Goal: Task Accomplishment & Management: Manage account settings

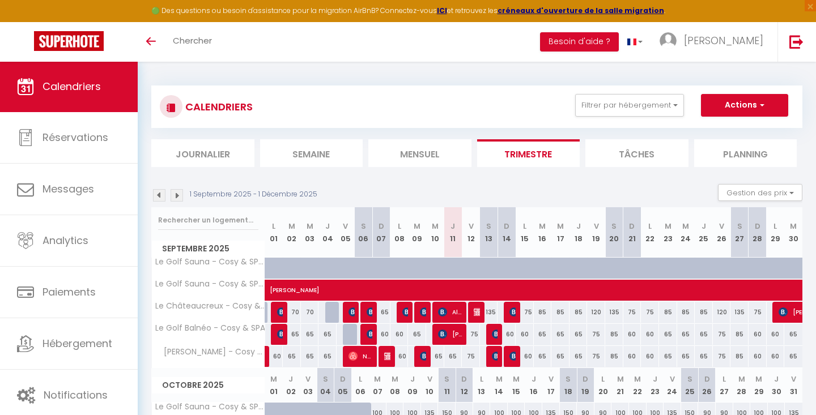
click at [475, 333] on div "75" at bounding box center [471, 334] width 18 height 21
type input "75"
type input "Ven 12 Septembre 2025"
type input "Sam 13 Septembre 2025"
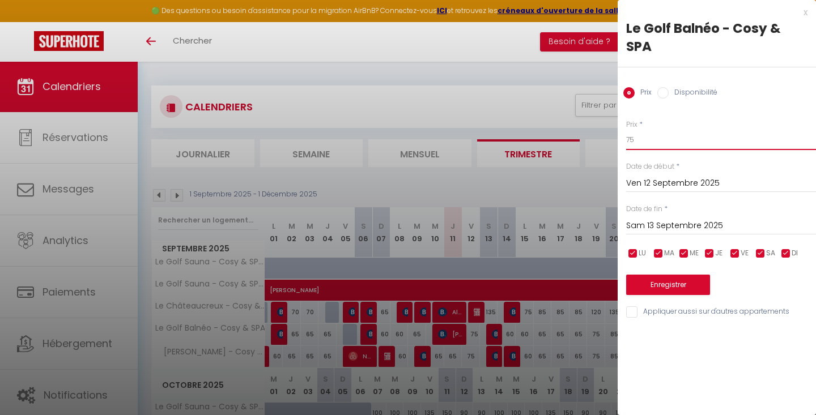
click at [671, 140] on input "75" at bounding box center [721, 140] width 190 height 20
type input "70"
click at [687, 308] on input "Appliquer aussi sur d'autres appartements" at bounding box center [721, 311] width 190 height 11
checkbox input "true"
click at [688, 285] on button "Enregistrer" at bounding box center [668, 285] width 84 height 20
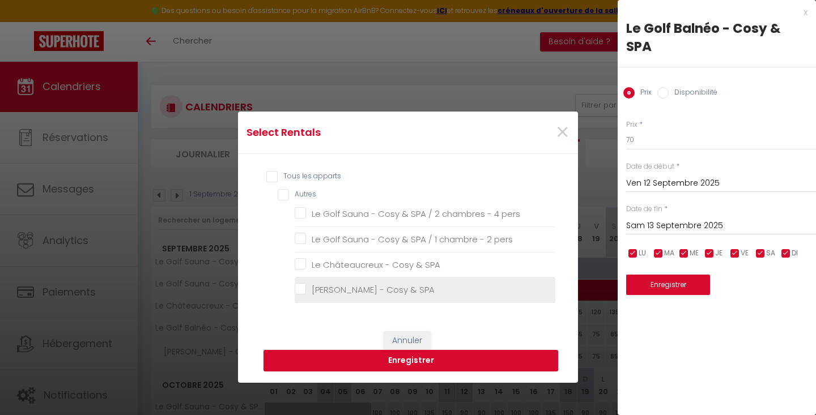
click at [377, 289] on SPA "[PERSON_NAME] - Cosy & SPA" at bounding box center [425, 289] width 261 height 11
checkbox SPA "true"
checkbox pers "false"
checkbox SPA "false"
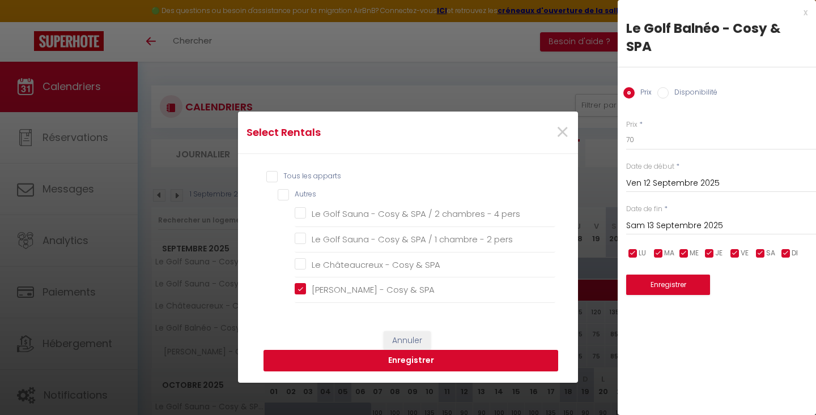
click at [368, 356] on button "Enregistrer" at bounding box center [410, 361] width 295 height 22
